Goal: Information Seeking & Learning: Learn about a topic

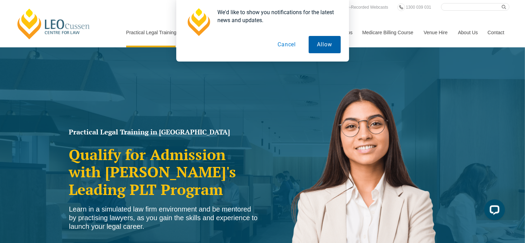
click at [326, 44] on button "Allow" at bounding box center [324, 44] width 32 height 17
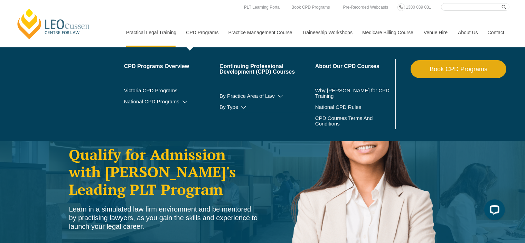
click at [208, 33] on link "CPD Programs" at bounding box center [202, 33] width 42 height 30
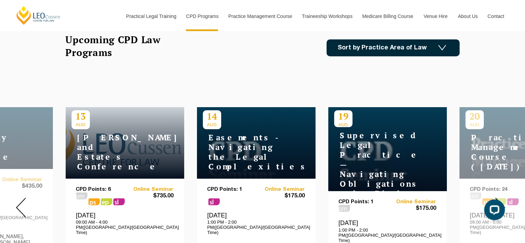
scroll to position [192, 0]
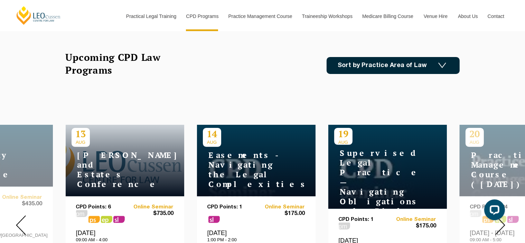
click at [447, 64] on link "Sort by Practice Area of Law" at bounding box center [392, 65] width 133 height 17
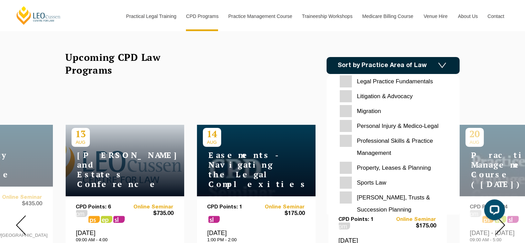
scroll to position [218, 0]
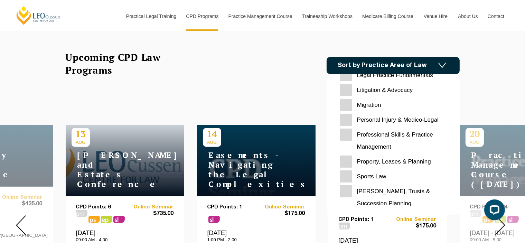
click at [347, 190] on Planning "[PERSON_NAME], Trusts & Succession Planning" at bounding box center [393, 197] width 107 height 24
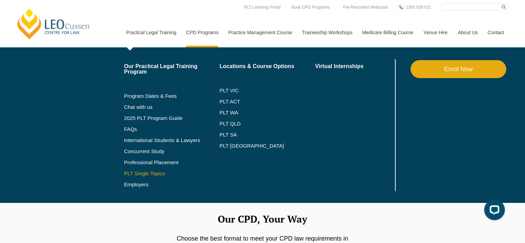
click at [137, 172] on link "PLT Single Topics" at bounding box center [172, 174] width 96 height 6
